Goal: Task Accomplishment & Management: Manage account settings

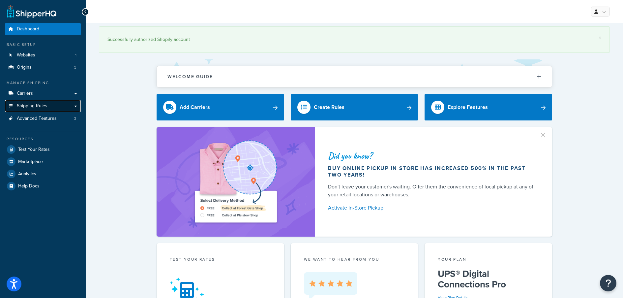
click at [44, 104] on span "Shipping Rules" at bounding box center [32, 106] width 31 height 6
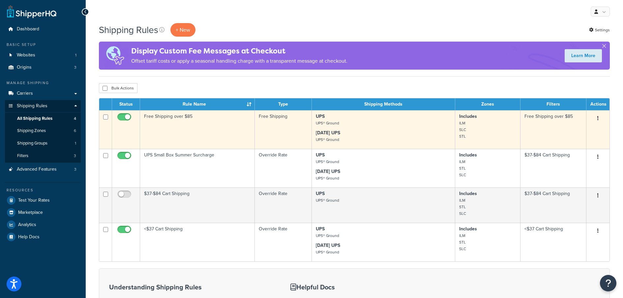
click at [178, 125] on td "Free Shipping over $85" at bounding box center [197, 129] width 115 height 39
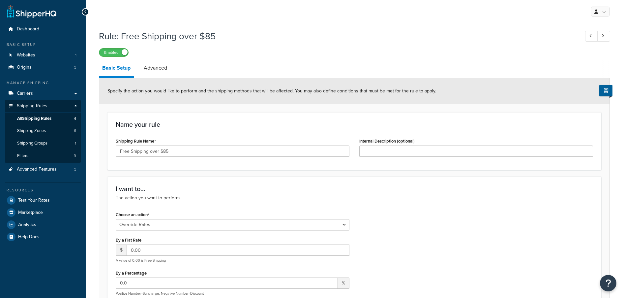
select select "OVERRIDE"
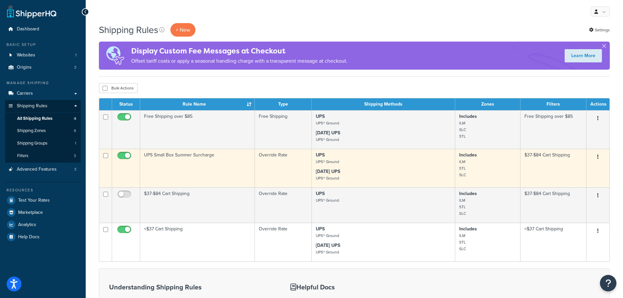
click at [395, 164] on p "UPS UPS® Ground" at bounding box center [383, 158] width 135 height 13
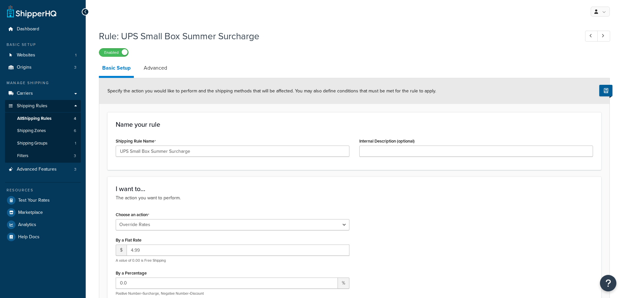
select select "OVERRIDE"
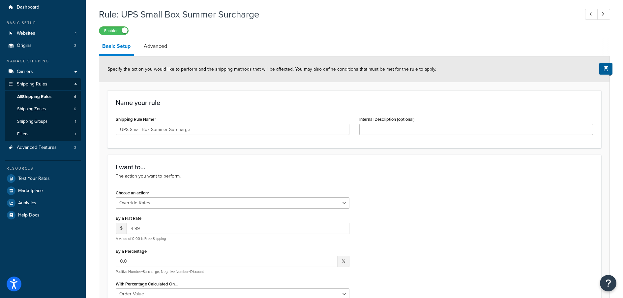
scroll to position [33, 0]
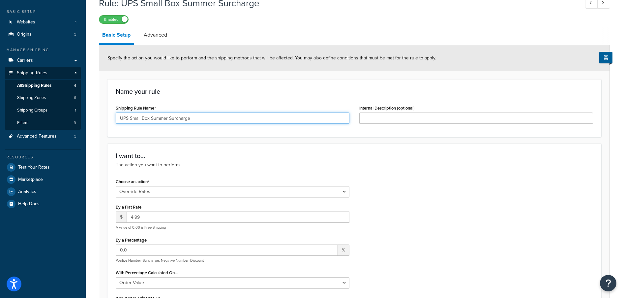
click at [167, 117] on input "UPS Small Box Summer Surcharge" at bounding box center [233, 117] width 234 height 11
drag, startPoint x: 128, startPoint y: 119, endPoint x: 115, endPoint y: 121, distance: 13.7
click at [115, 121] on div "Shipping Rule Name UPS Small Box Summer Surcharge" at bounding box center [233, 115] width 244 height 25
click at [147, 116] on input "Small Box Summer Surcharge" at bounding box center [233, 117] width 234 height 11
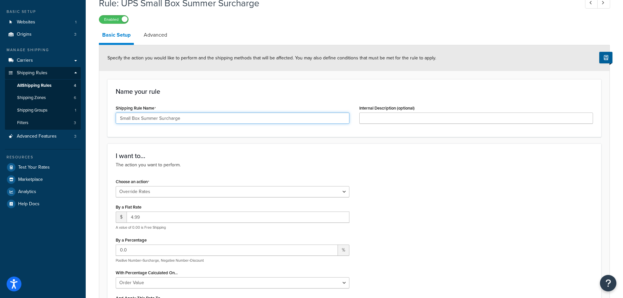
click at [147, 116] on input "Small Box Summer Surcharge" at bounding box center [233, 117] width 234 height 11
click at [216, 122] on input "Small Box Surcharge" at bounding box center [233, 117] width 234 height 11
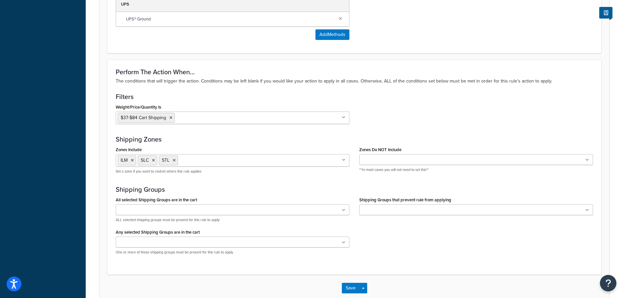
scroll to position [493, 0]
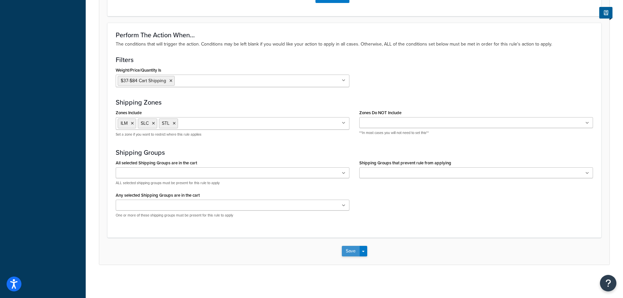
type input "Small Box Surcharge"
click at [355, 255] on button "Save" at bounding box center [351, 251] width 18 height 11
